Goal: Find specific page/section: Find specific page/section

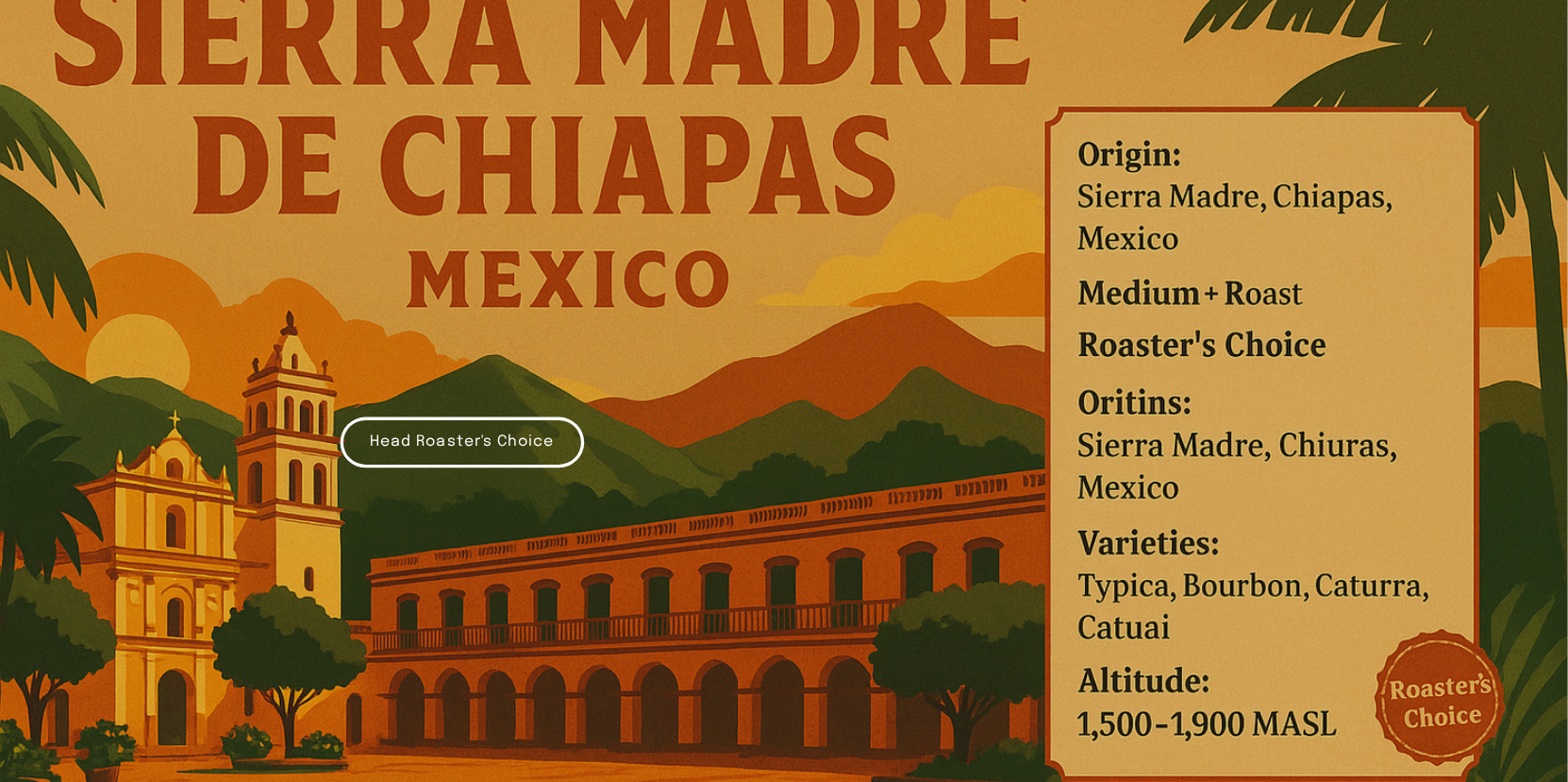
scroll to position [378, 0]
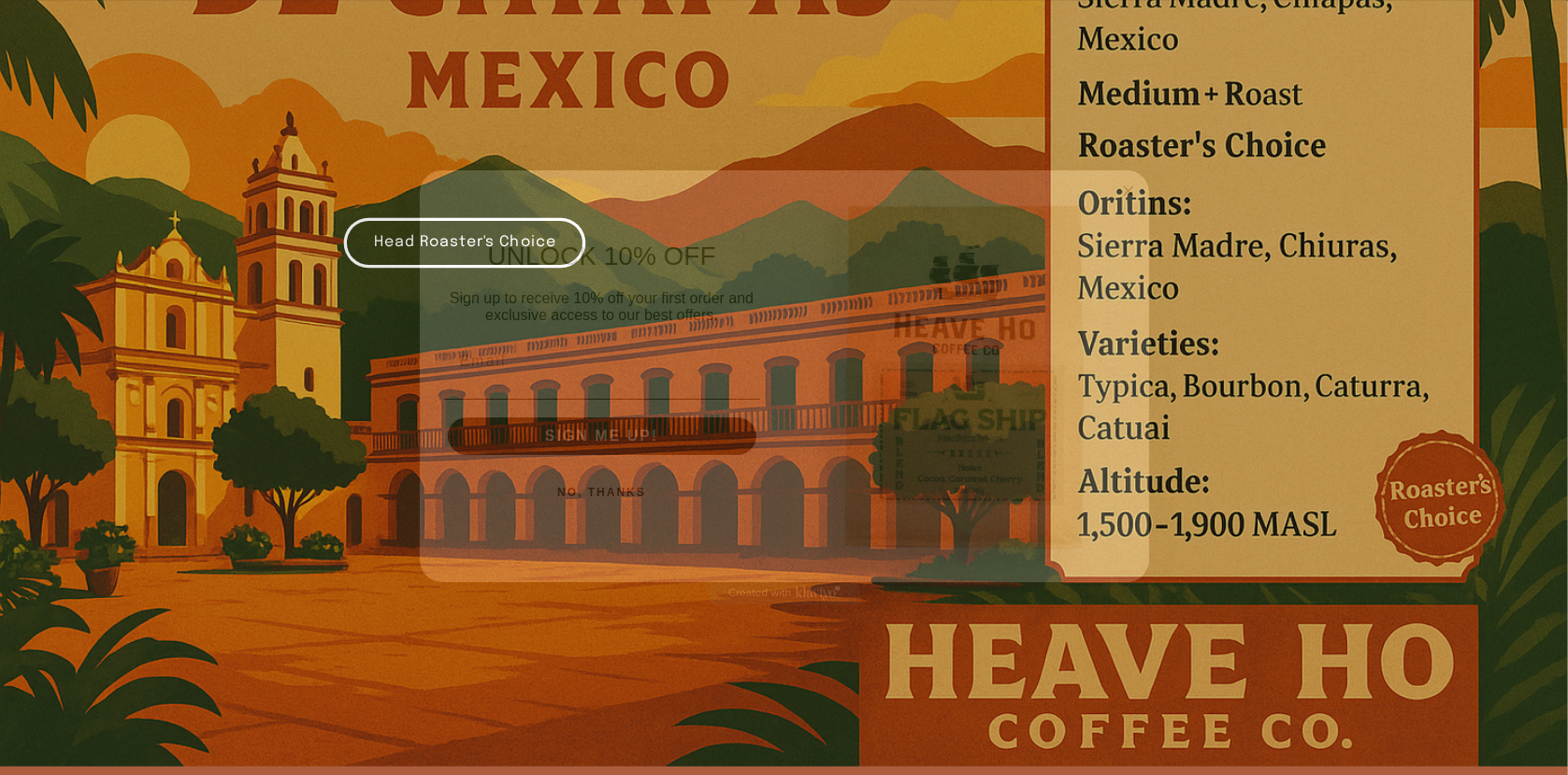
click at [1135, 191] on circle "Close dialog" at bounding box center [1128, 191] width 21 height 21
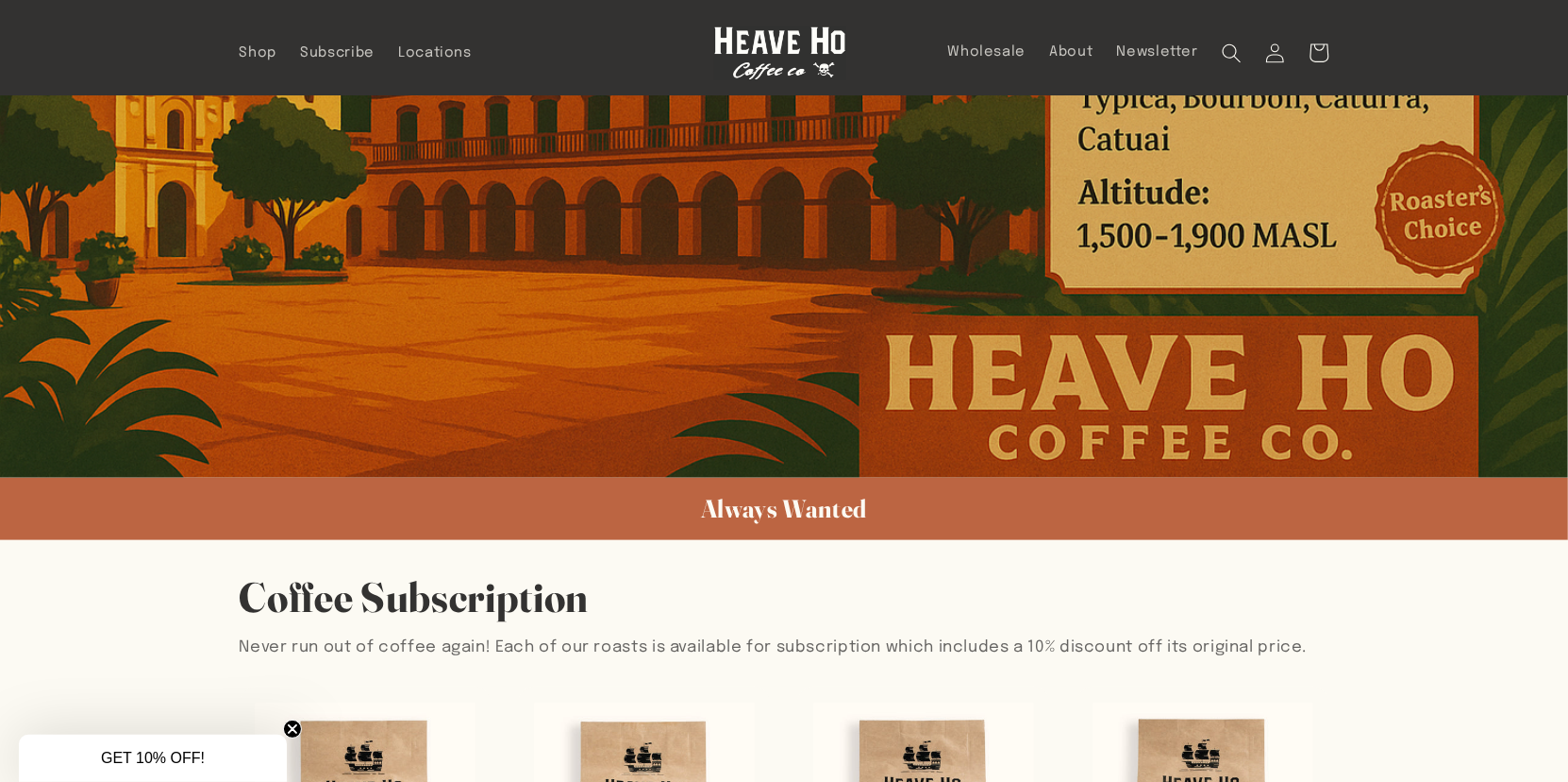
scroll to position [0, 0]
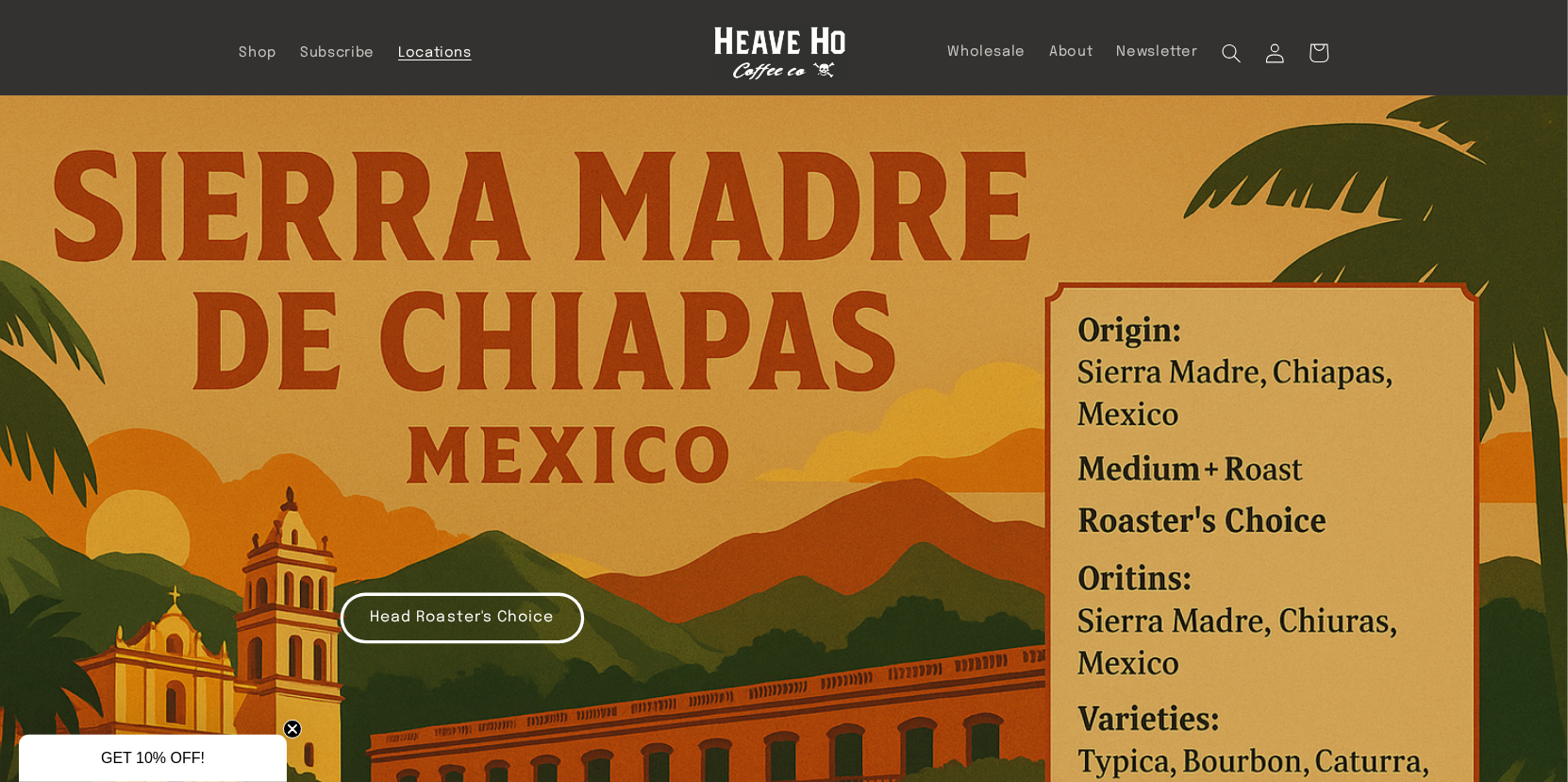
click at [433, 55] on span "Locations" at bounding box center [435, 53] width 74 height 18
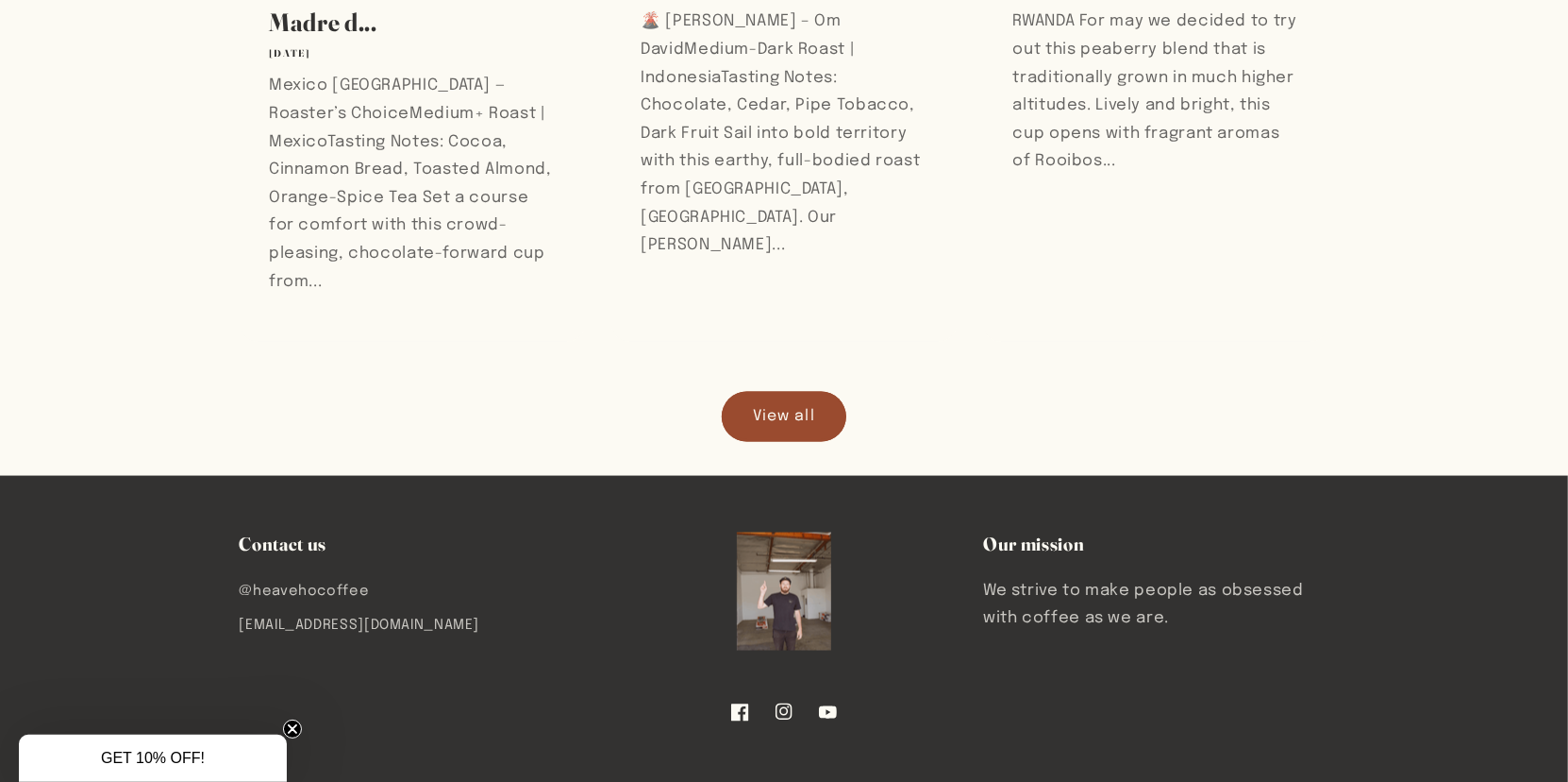
scroll to position [2145, 0]
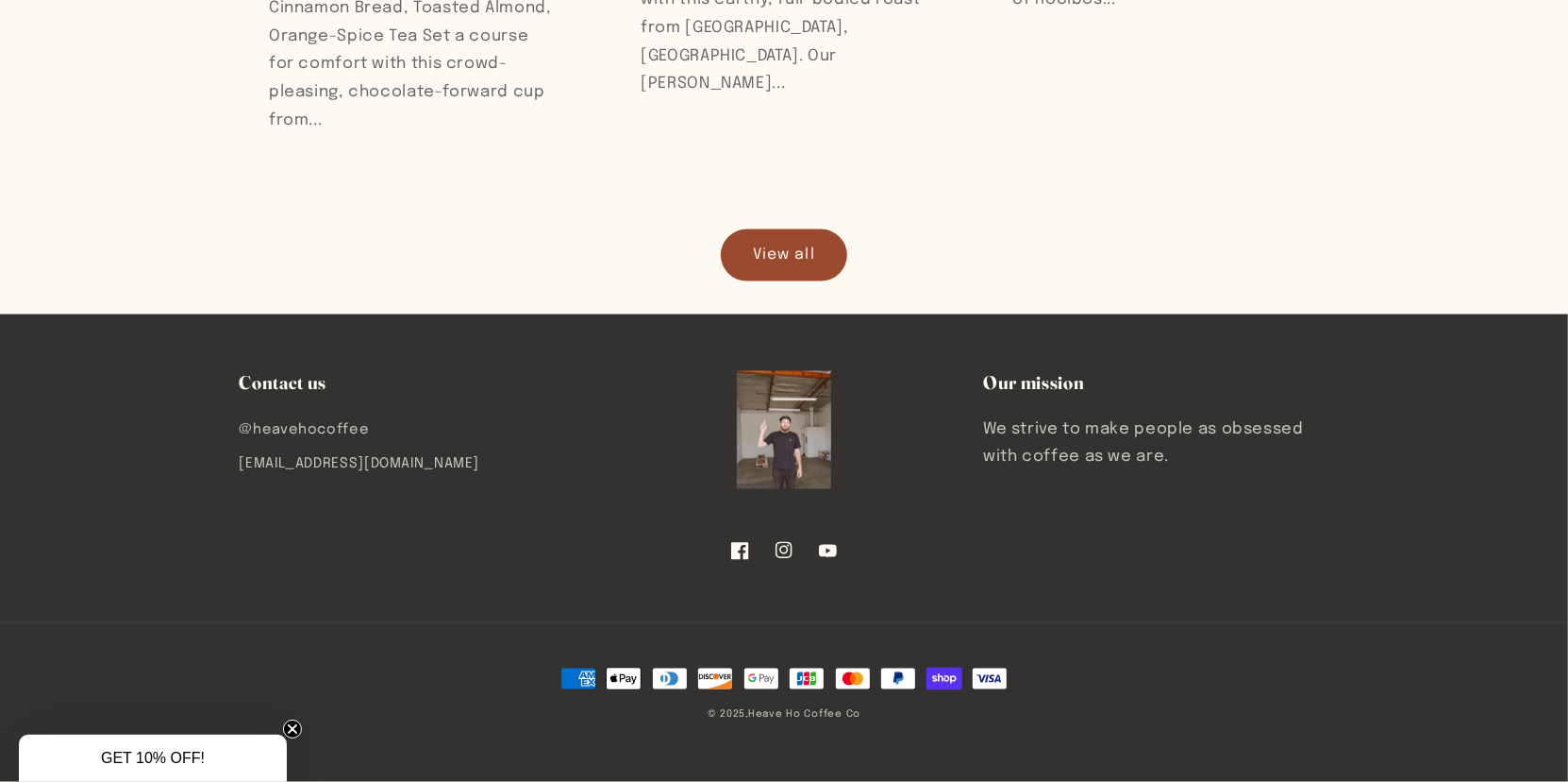
click at [797, 262] on link "View all" at bounding box center [784, 255] width 125 height 50
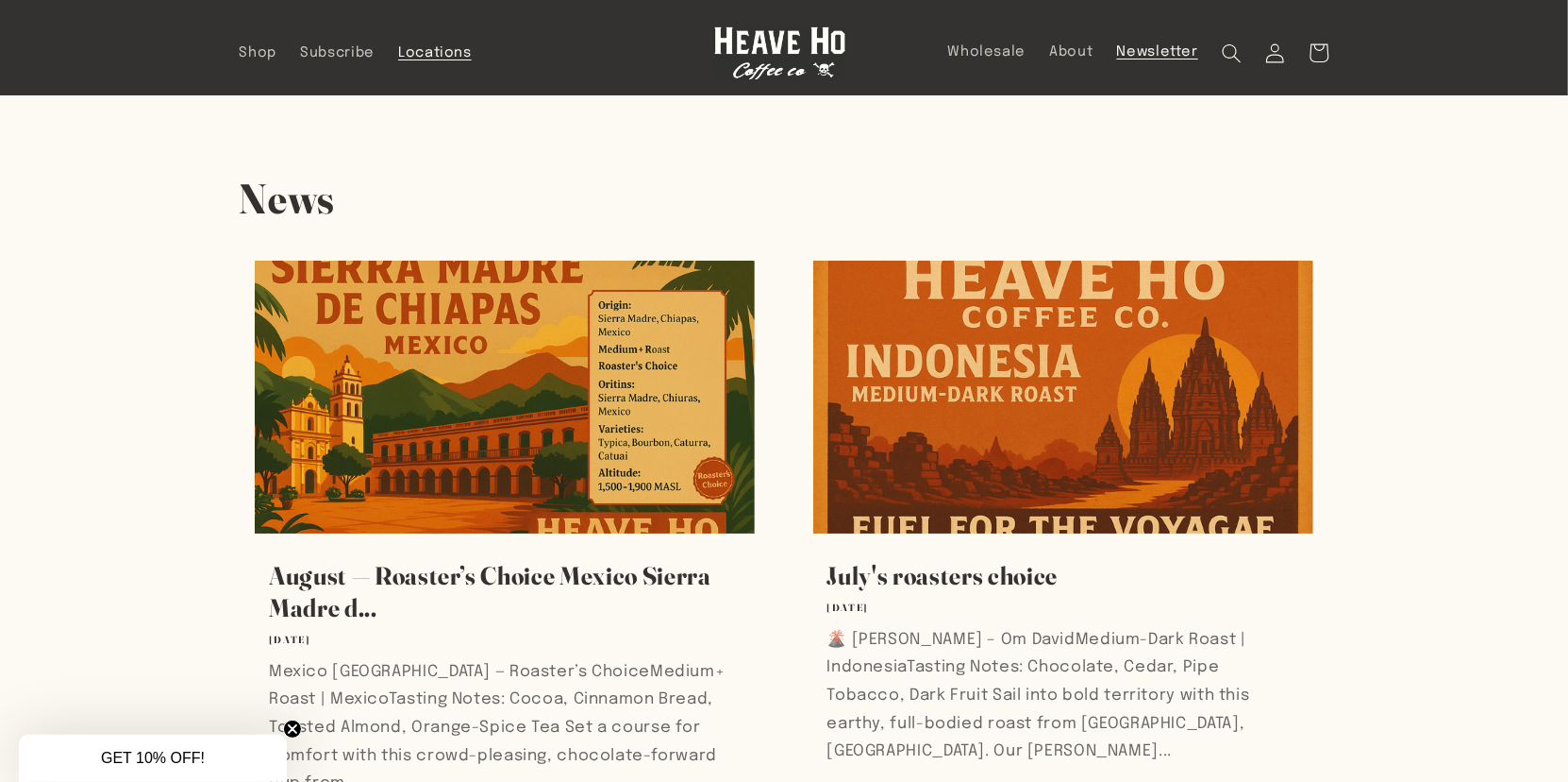
click at [434, 55] on span "Locations" at bounding box center [435, 53] width 74 height 18
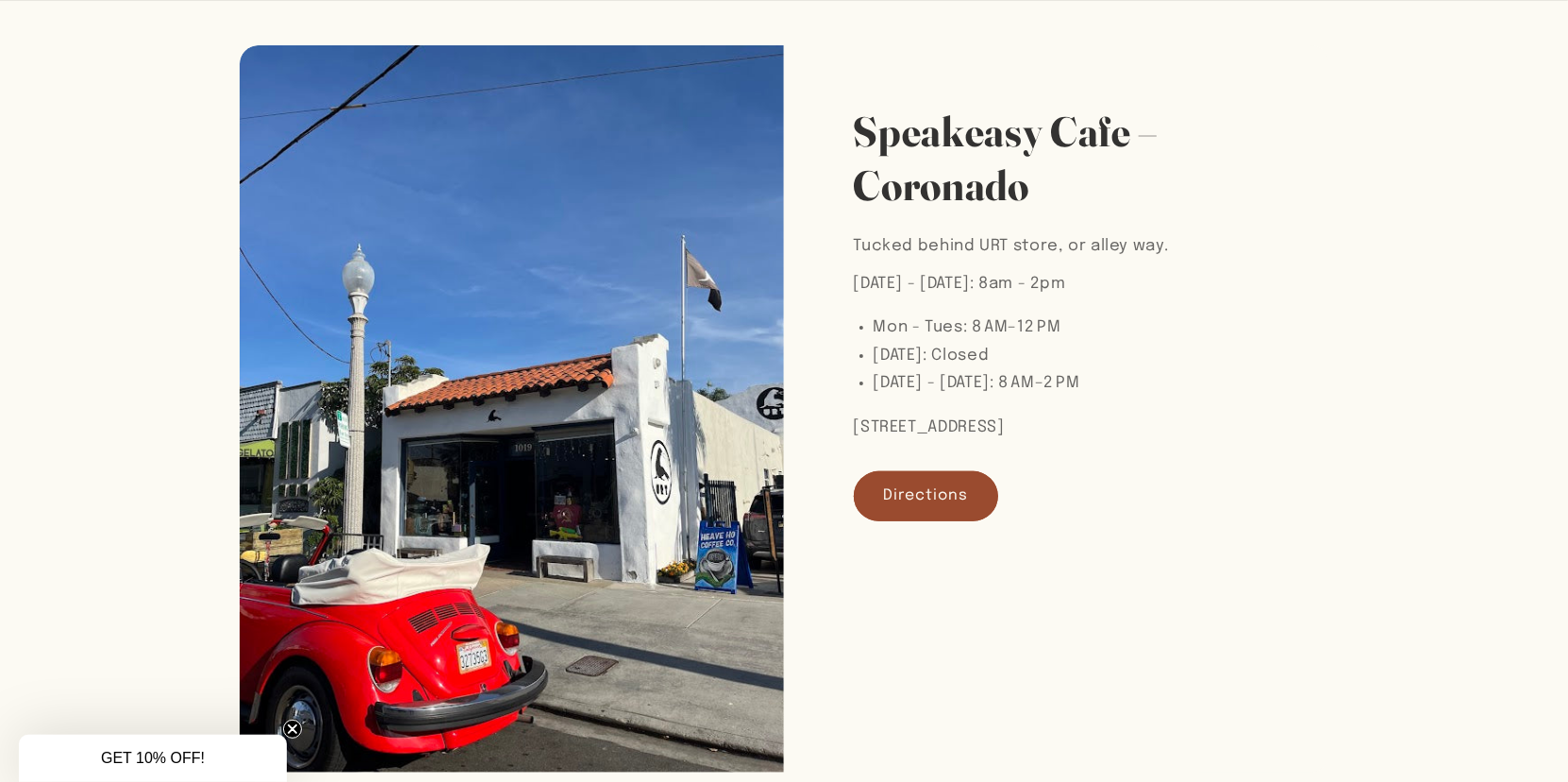
scroll to position [283, 0]
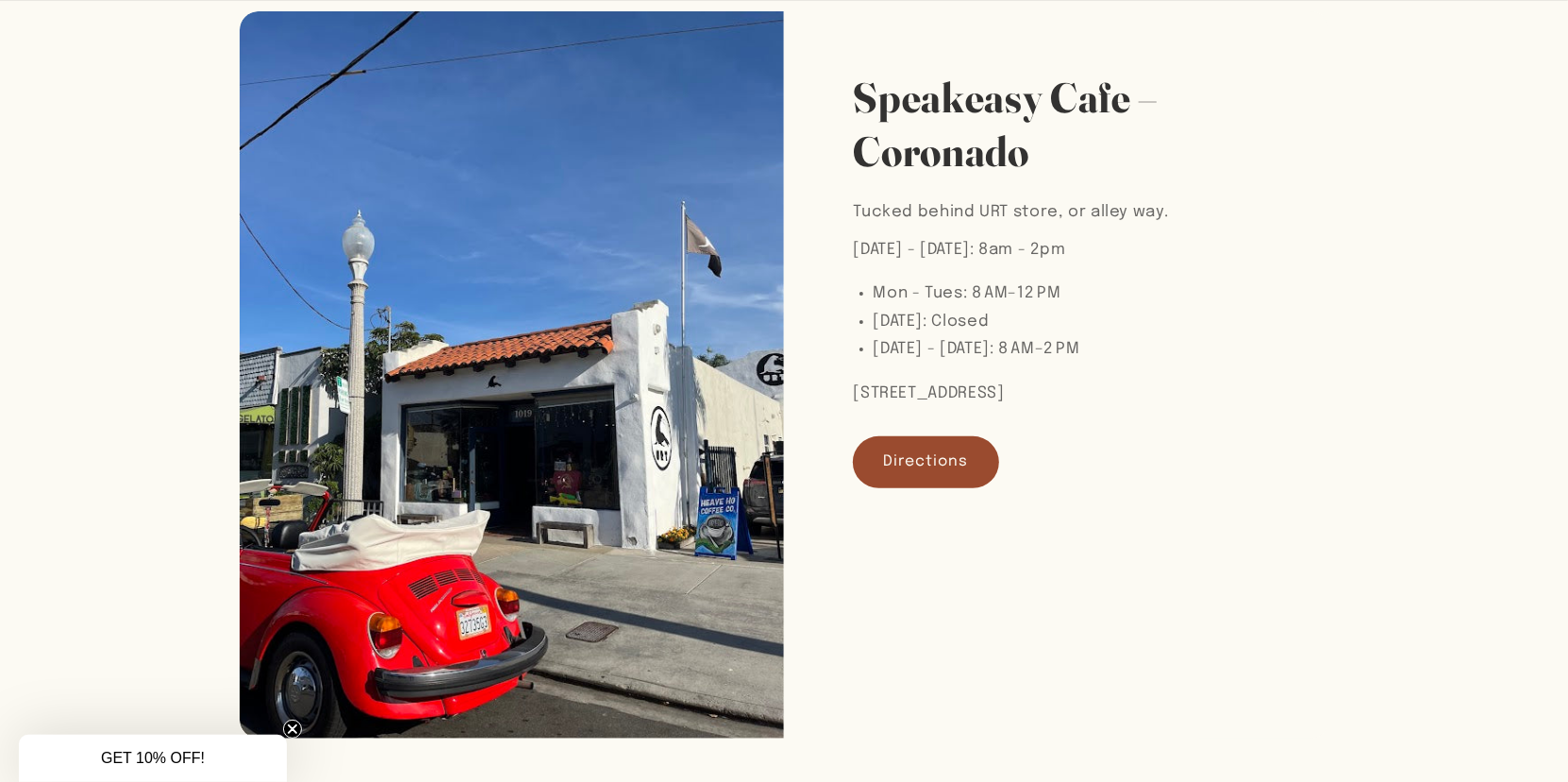
click at [922, 467] on link "Directions" at bounding box center [926, 461] width 145 height 50
